Goal: Find specific page/section: Find specific page/section

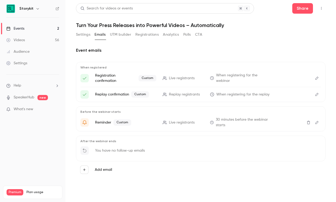
click at [16, 28] on div "Events" at bounding box center [15, 28] width 18 height 5
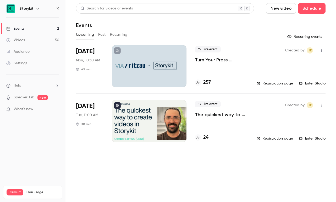
click at [135, 111] on div at bounding box center [149, 121] width 75 height 42
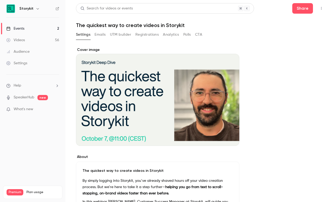
click at [98, 35] on button "Emails" at bounding box center [100, 34] width 11 height 8
